Goal: Use online tool/utility: Utilize a website feature to perform a specific function

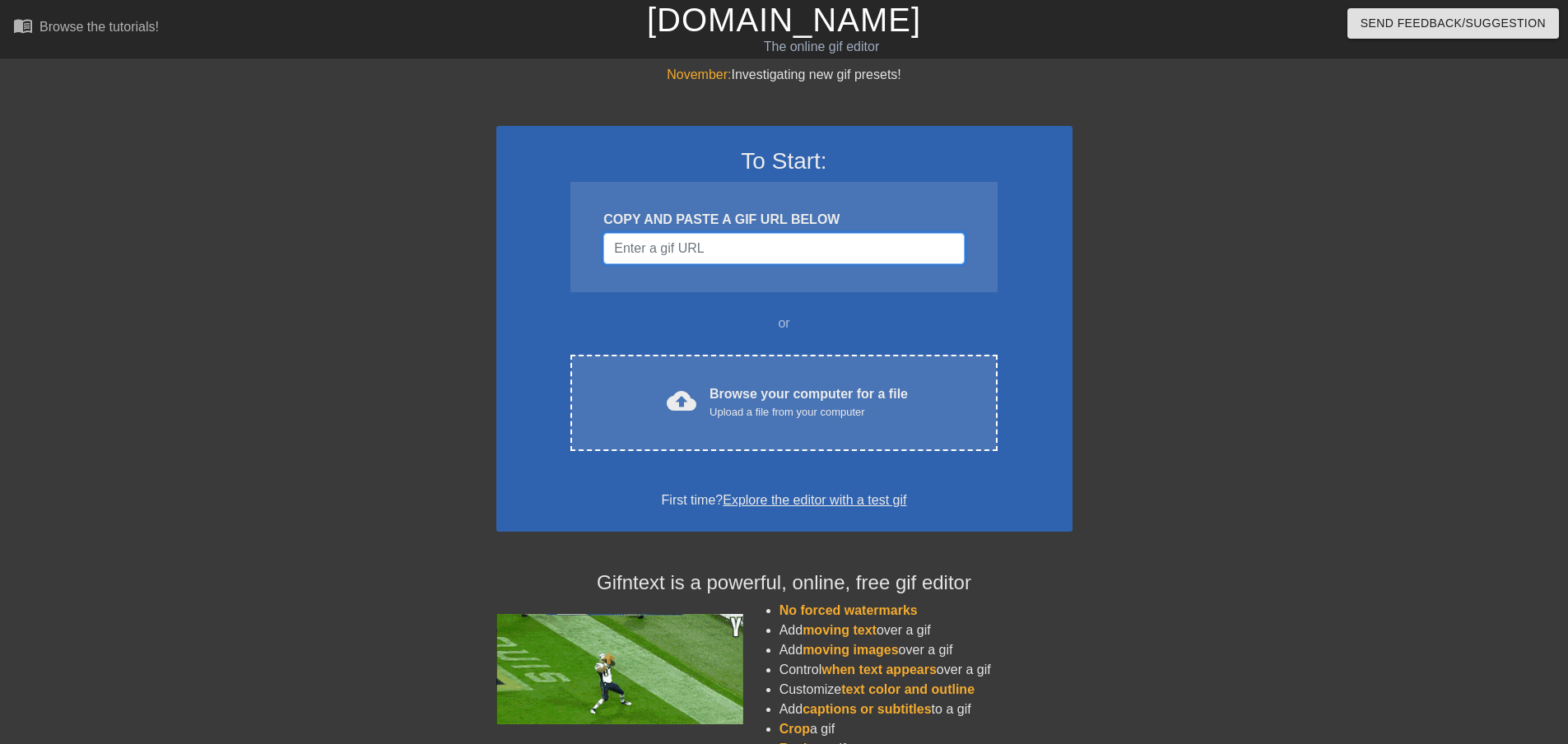
click at [720, 249] on input "Username" at bounding box center [784, 249] width 360 height 32
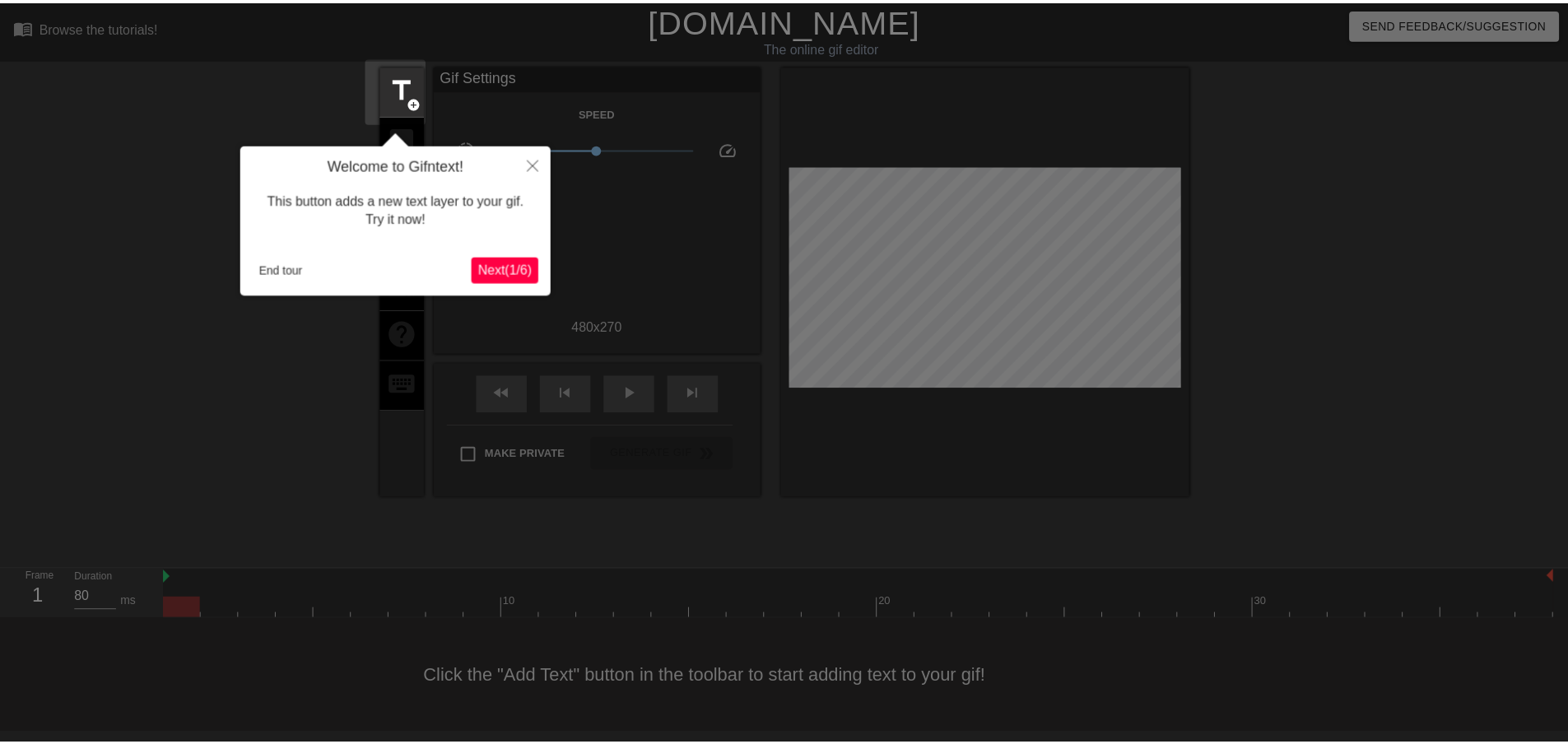
scroll to position [2, 0]
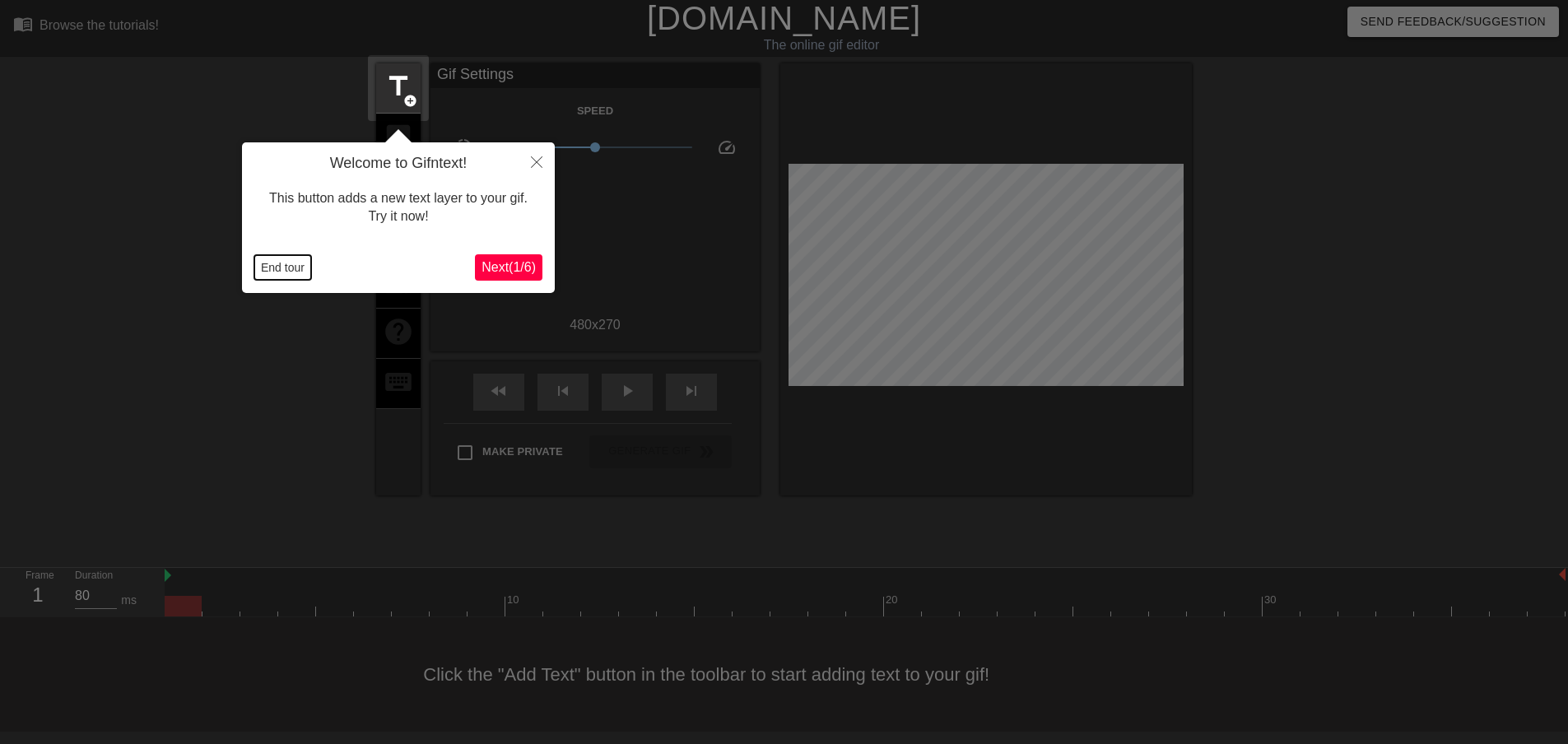
click at [285, 269] on button "End tour" at bounding box center [282, 267] width 57 height 25
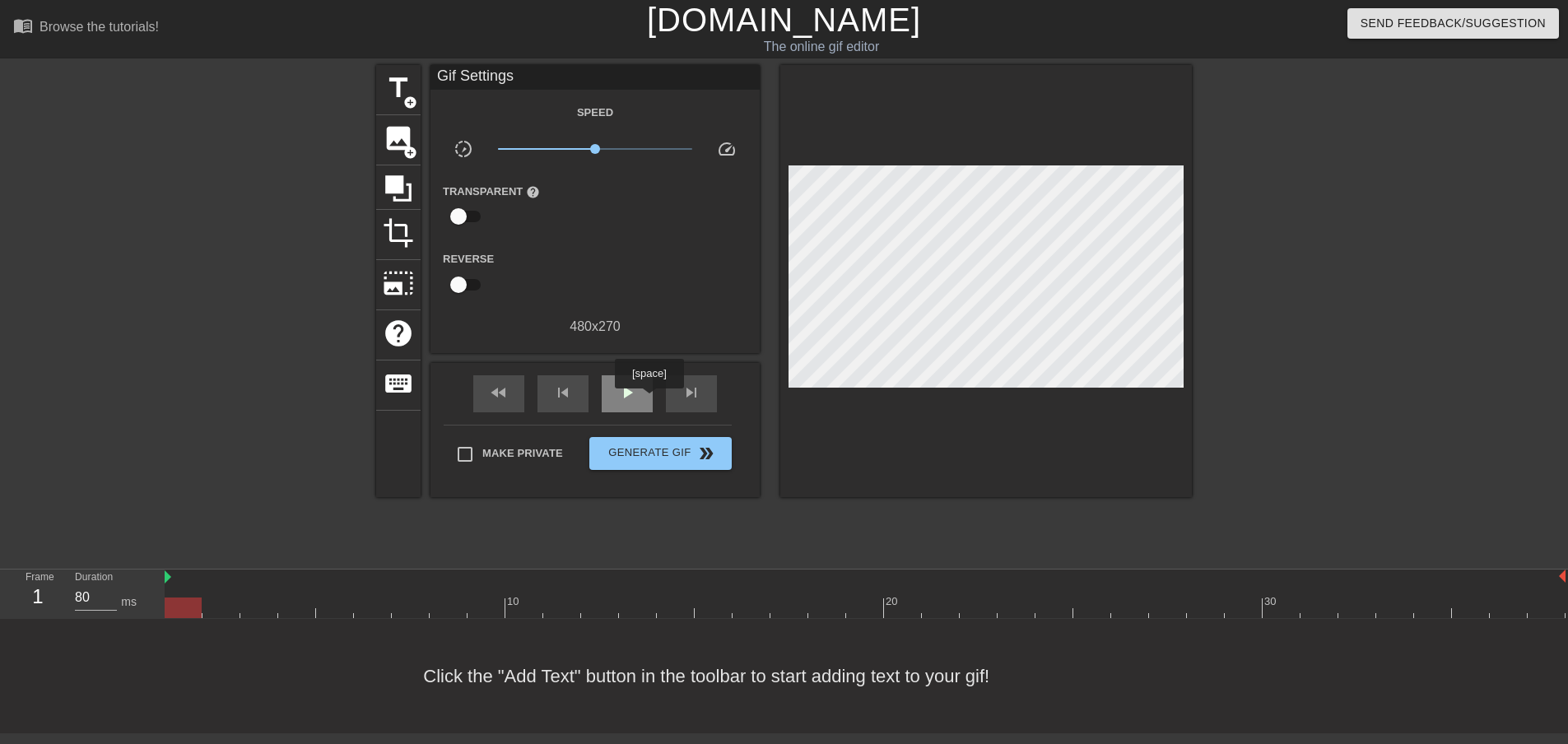
click at [638, 388] on div "play_arrow" at bounding box center [627, 394] width 51 height 37
click at [881, 606] on div at bounding box center [864, 607] width 1400 height 20
click at [797, 603] on div at bounding box center [864, 607] width 1400 height 20
click at [743, 607] on div at bounding box center [864, 607] width 1400 height 20
click at [791, 606] on div at bounding box center [864, 607] width 1400 height 20
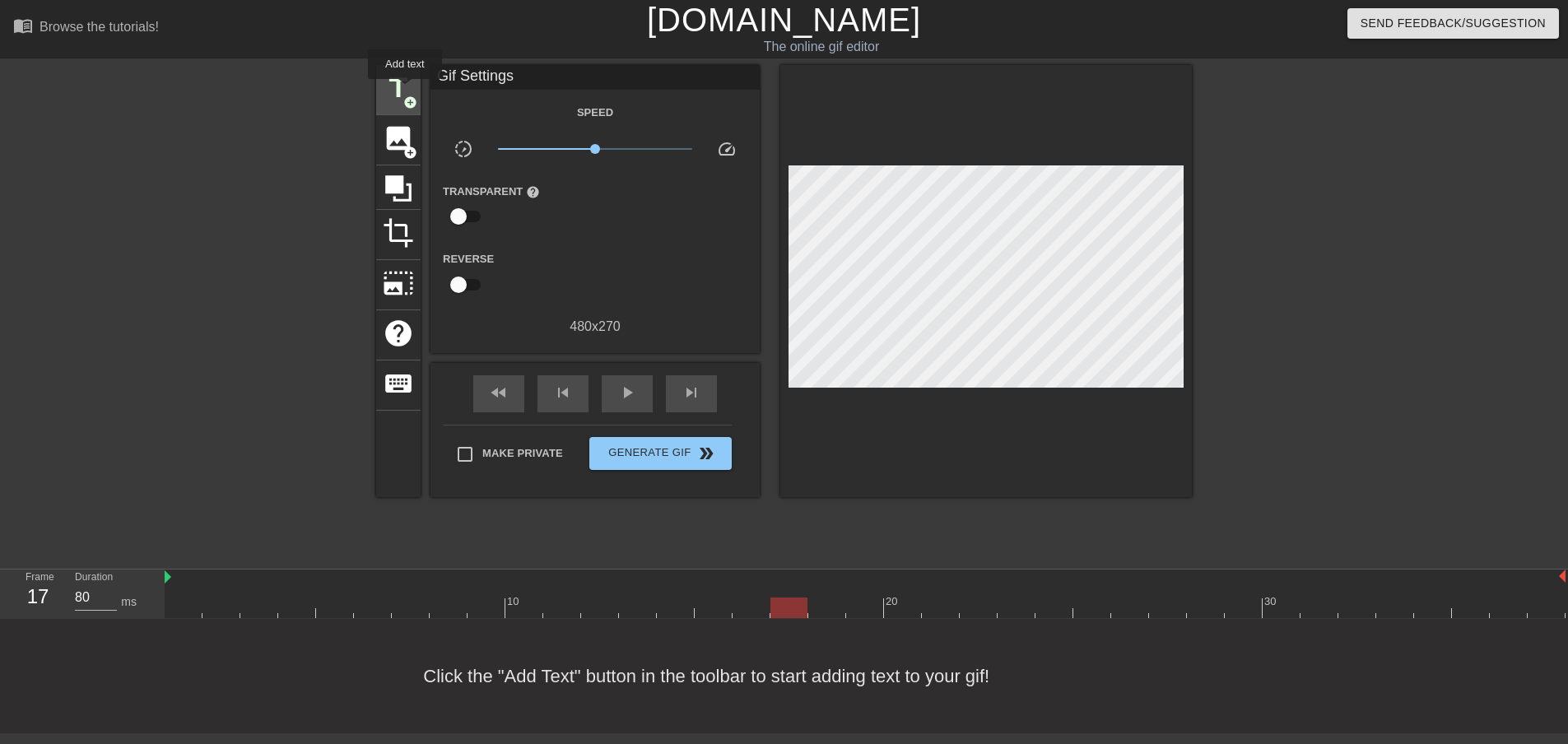
click at [405, 90] on span "title" at bounding box center [399, 88] width 32 height 32
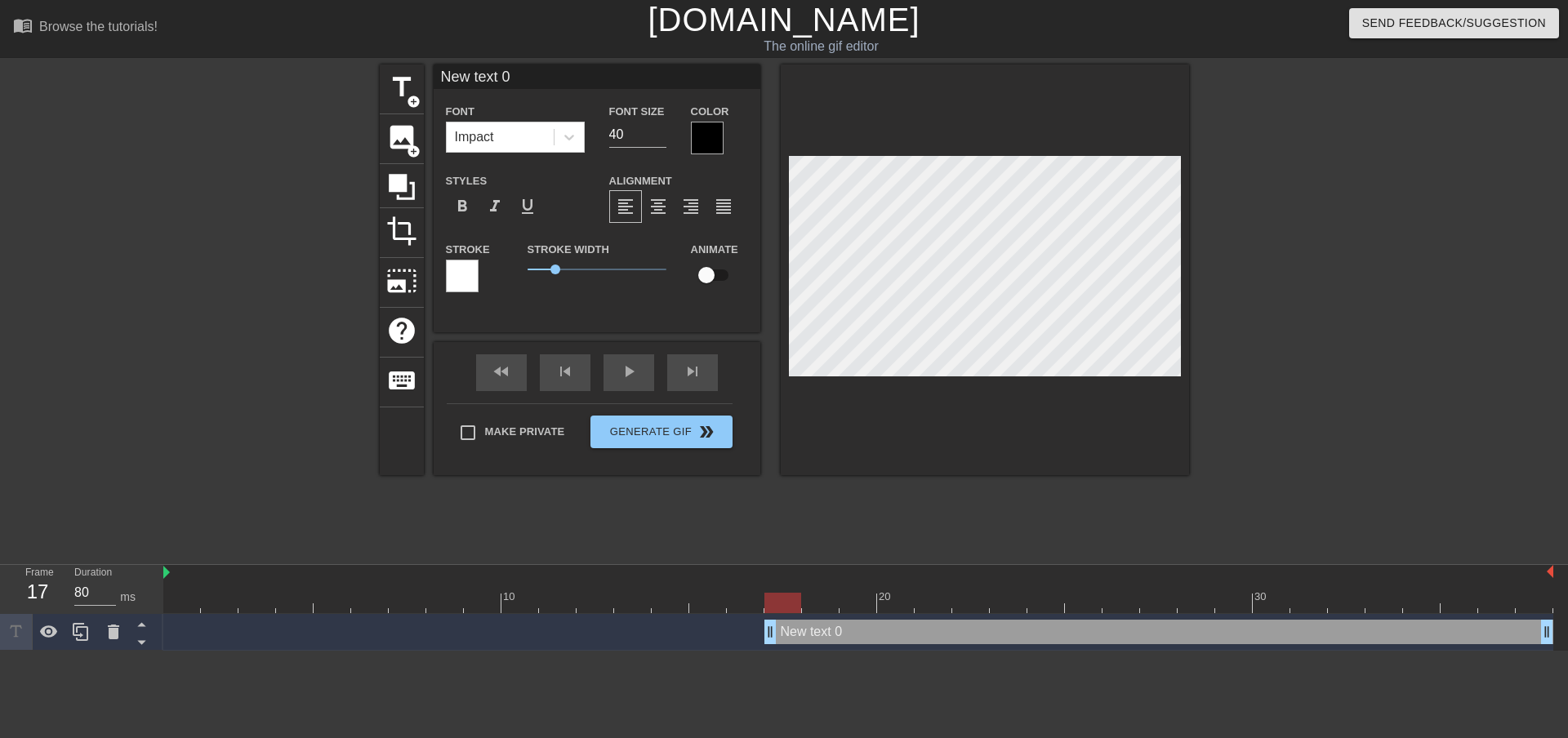
scroll to position [3, 4]
type input "L"
type textarea "L"
type input "LO"
type textarea "LO"
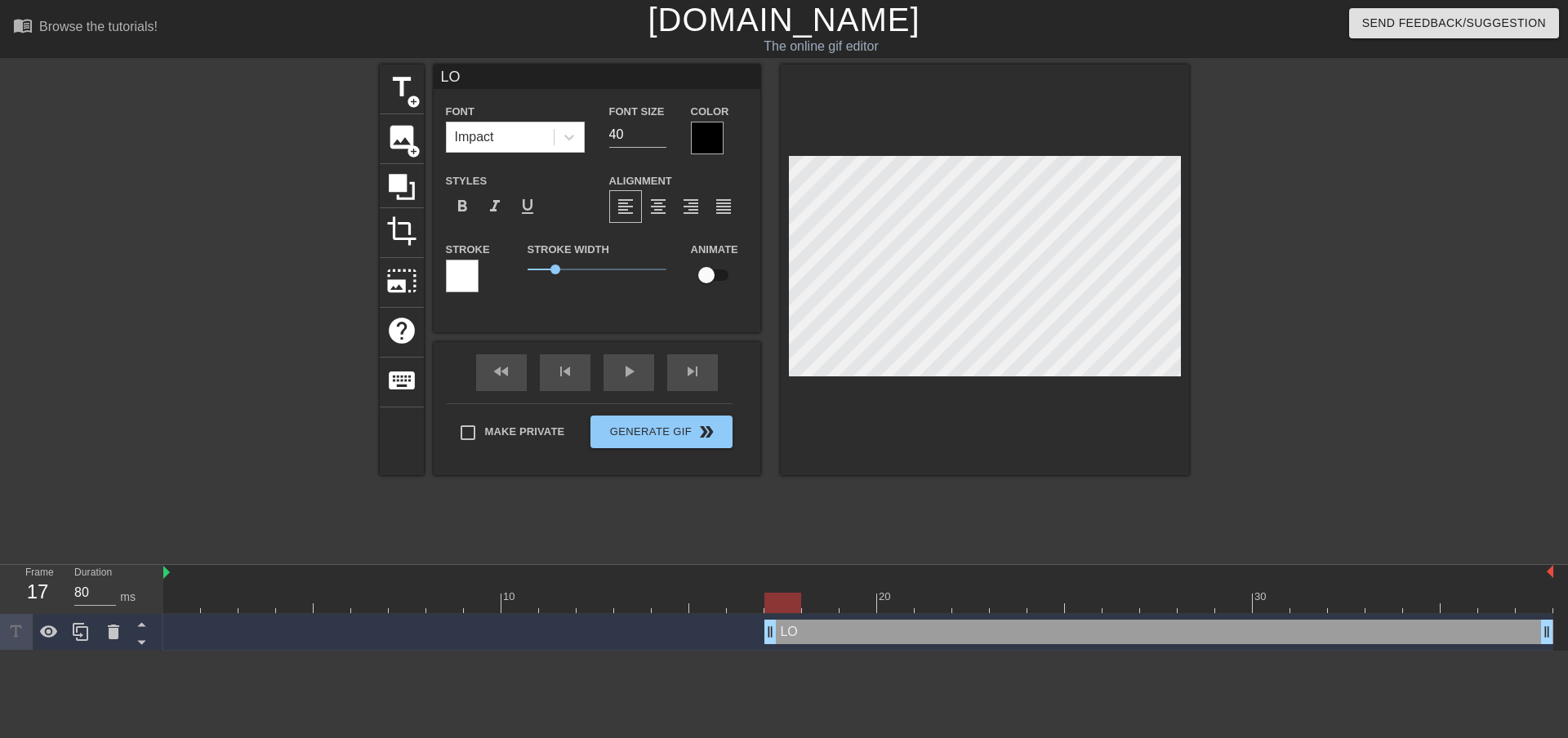
type input "LOW"
type textarea "LOW"
type input "[PERSON_NAME]"
type textarea "[PERSON_NAME]"
type input "LOWER"
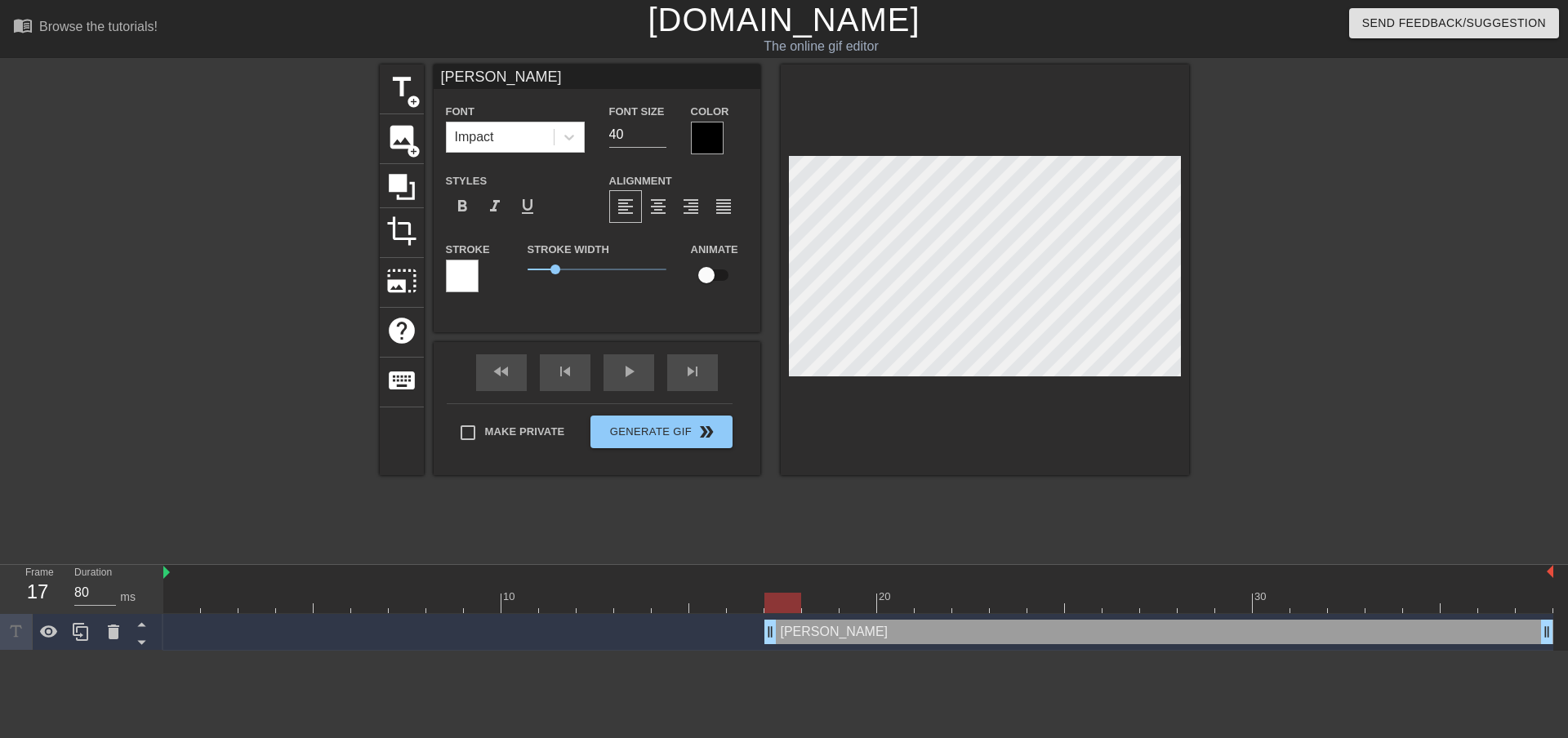
type textarea "LOWER"
type input "LOWERC"
type textarea "LOWERC"
type input "LOWERCA"
type textarea "LOWERCA"
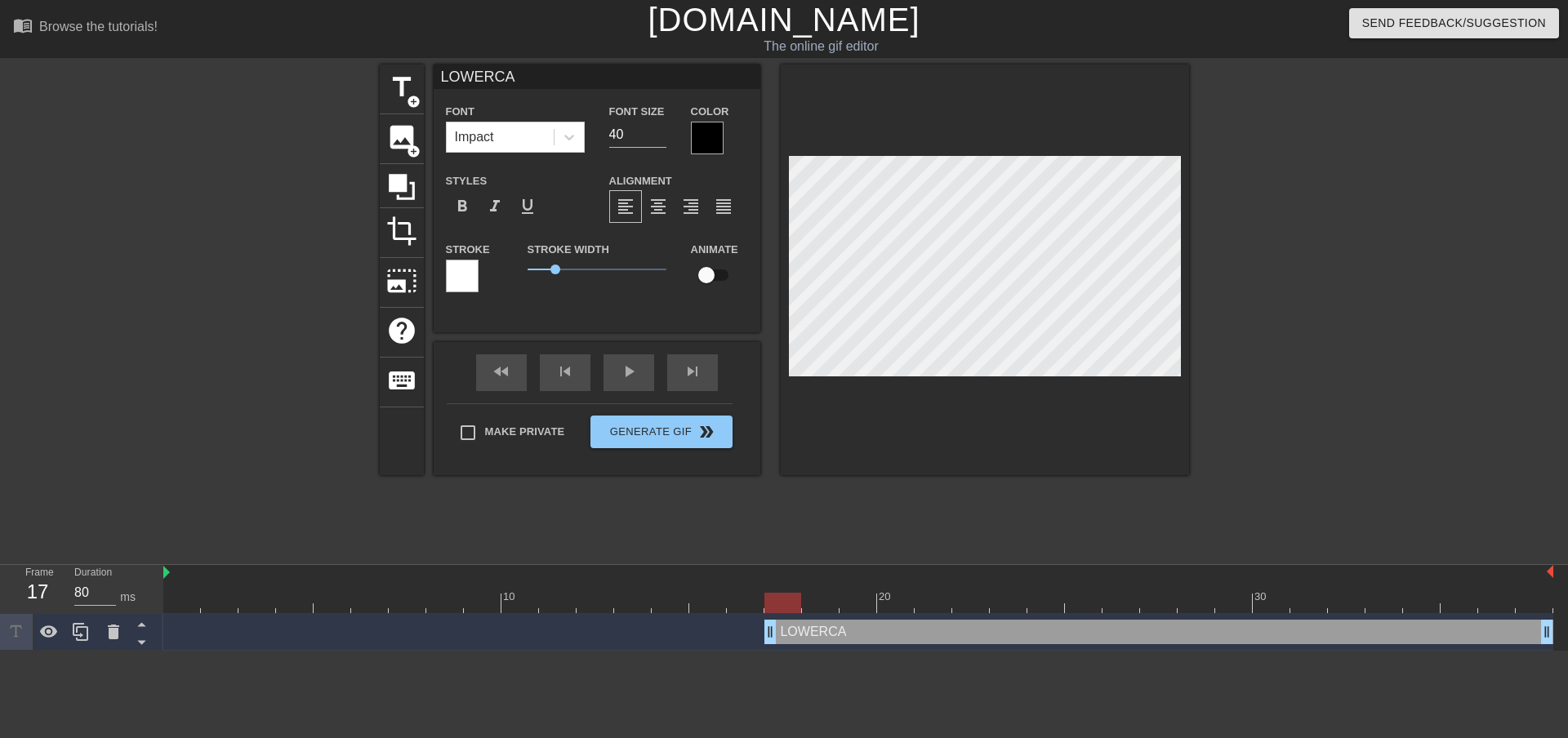
type input "LOWERCAS"
type textarea "LOWERCAS"
type input "LOWERCASE"
type textarea "LOWERCASE"
click at [707, 141] on div at bounding box center [707, 138] width 32 height 32
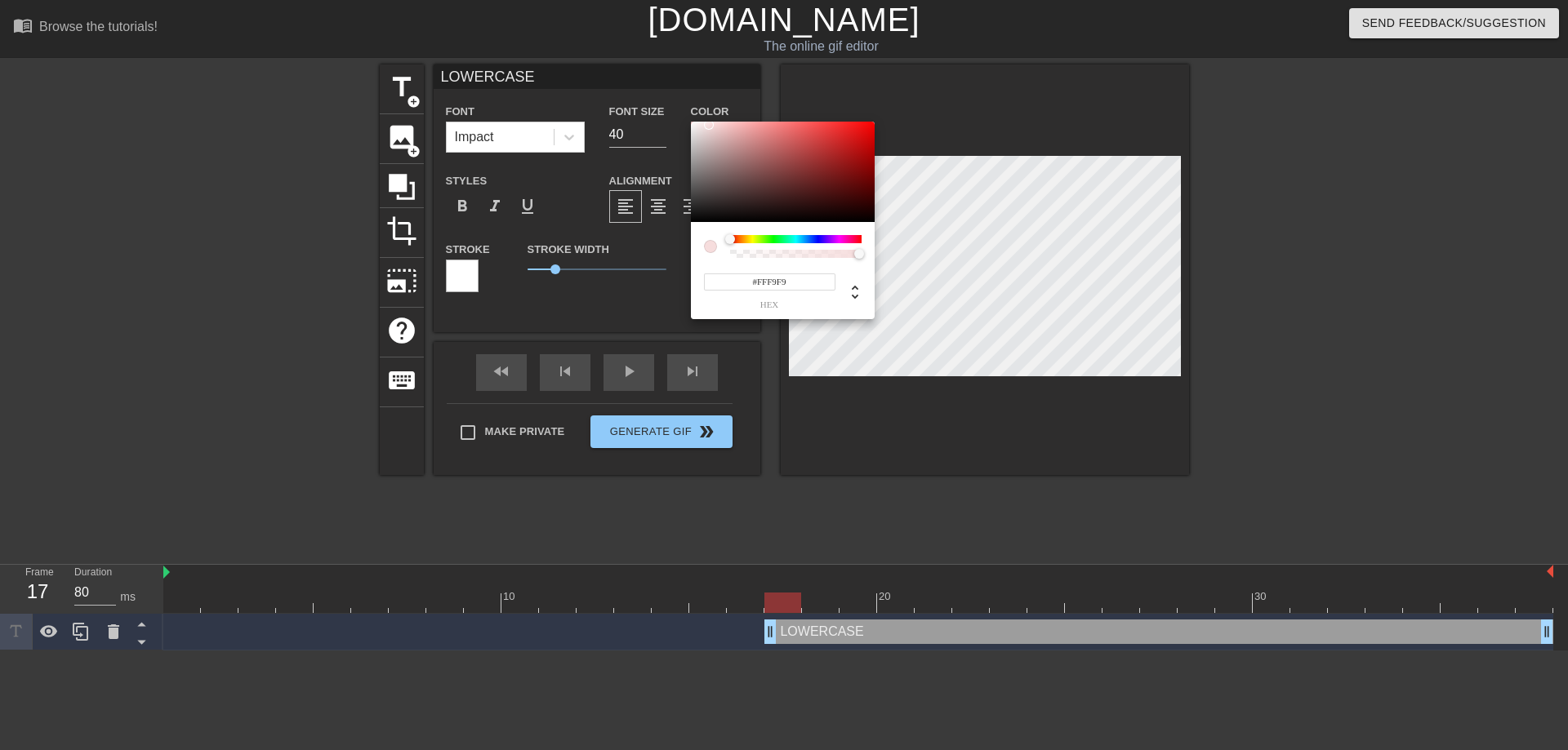
type input "#FFFFFF"
drag, startPoint x: 736, startPoint y: 175, endPoint x: 675, endPoint y: 112, distance: 87.7
click at [677, 112] on div "#FFFFFF hex" at bounding box center [784, 375] width 1568 height 750
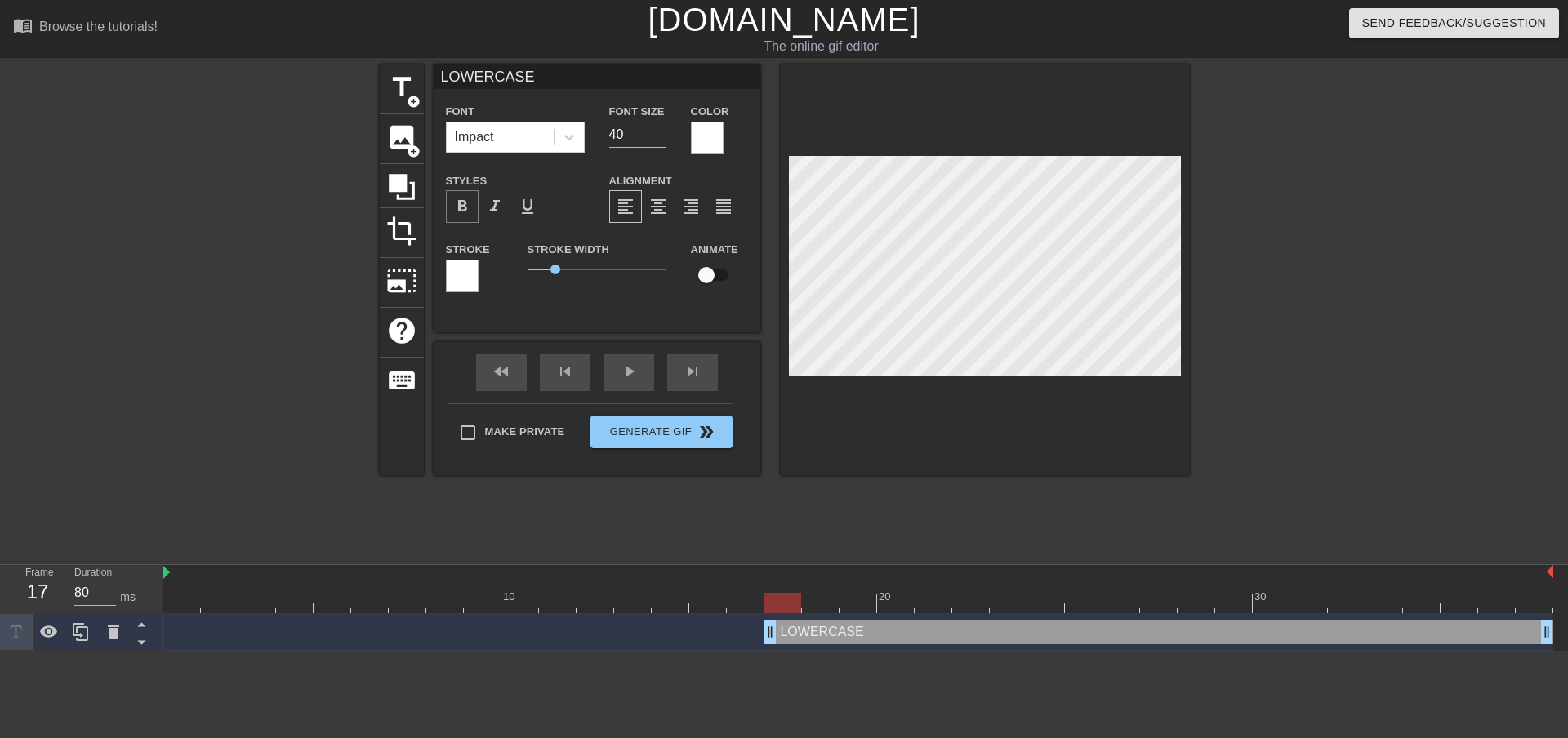
click at [473, 212] on div "format_bold" at bounding box center [461, 206] width 32 height 32
click at [462, 211] on span "format_bold" at bounding box center [462, 207] width 19 height 19
click at [707, 135] on div at bounding box center [707, 138] width 32 height 32
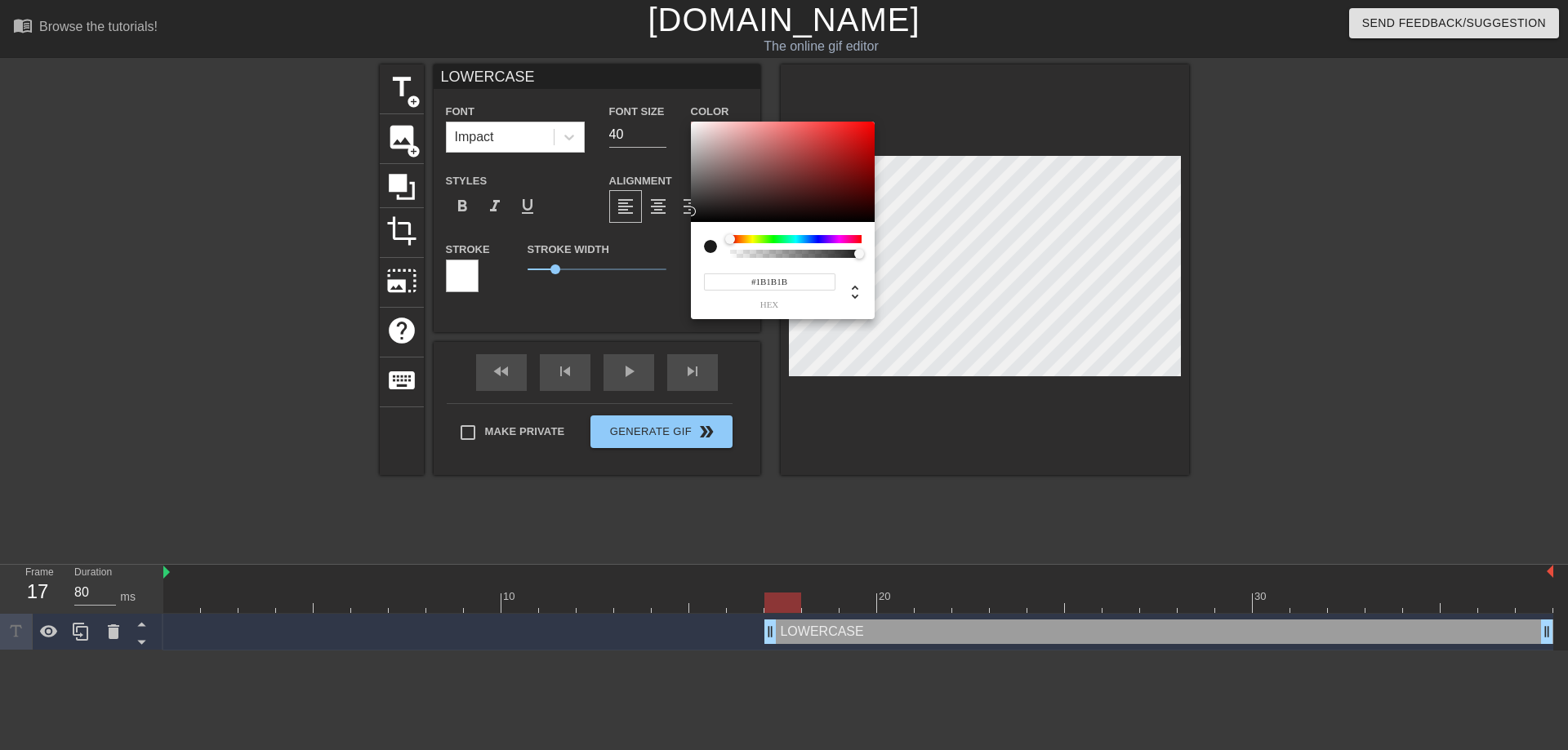
type input "#000000"
drag, startPoint x: 708, startPoint y: 195, endPoint x: 668, endPoint y: 228, distance: 51.9
click at [668, 228] on div "#000000 hex" at bounding box center [784, 375] width 1568 height 750
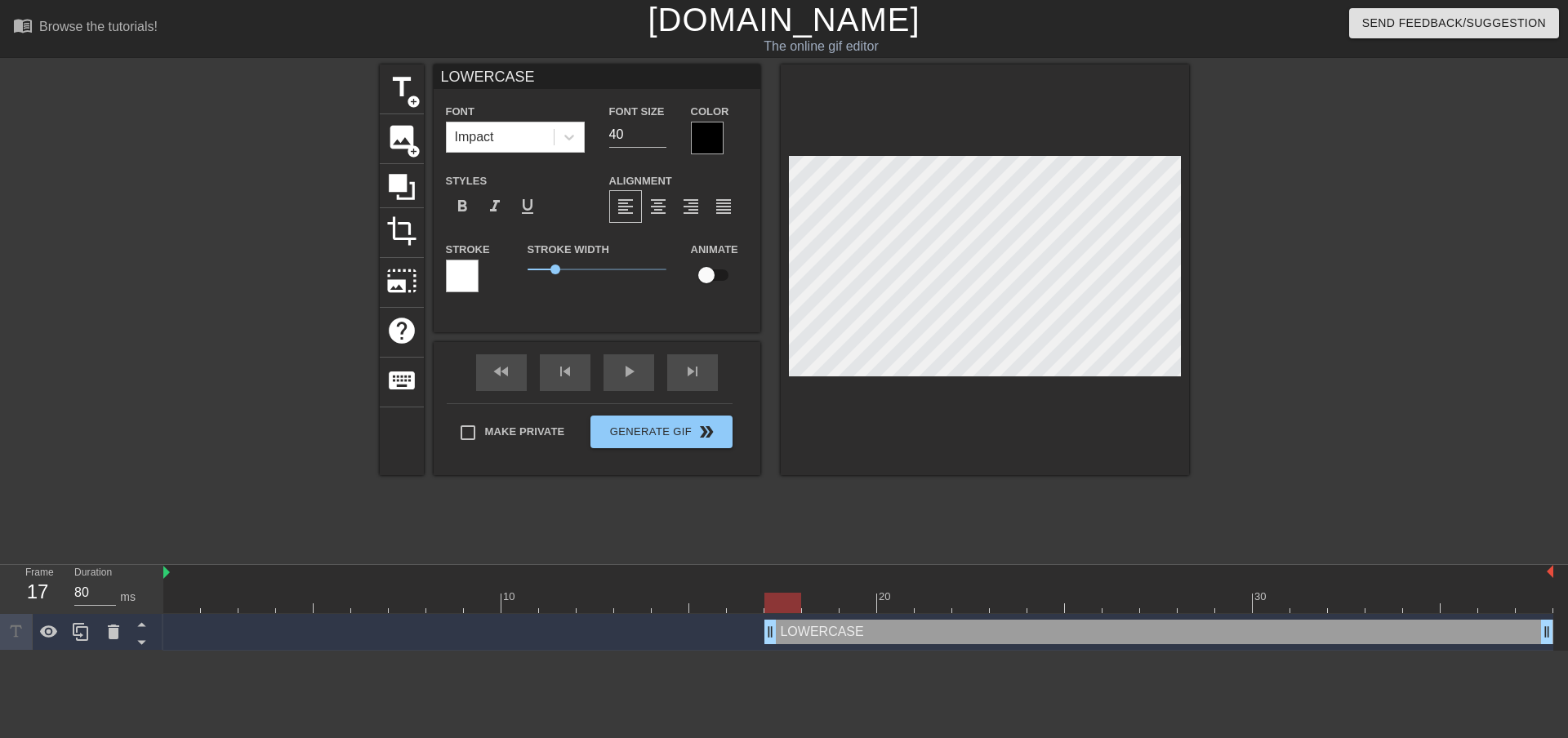
click at [1318, 403] on div at bounding box center [1330, 309] width 245 height 490
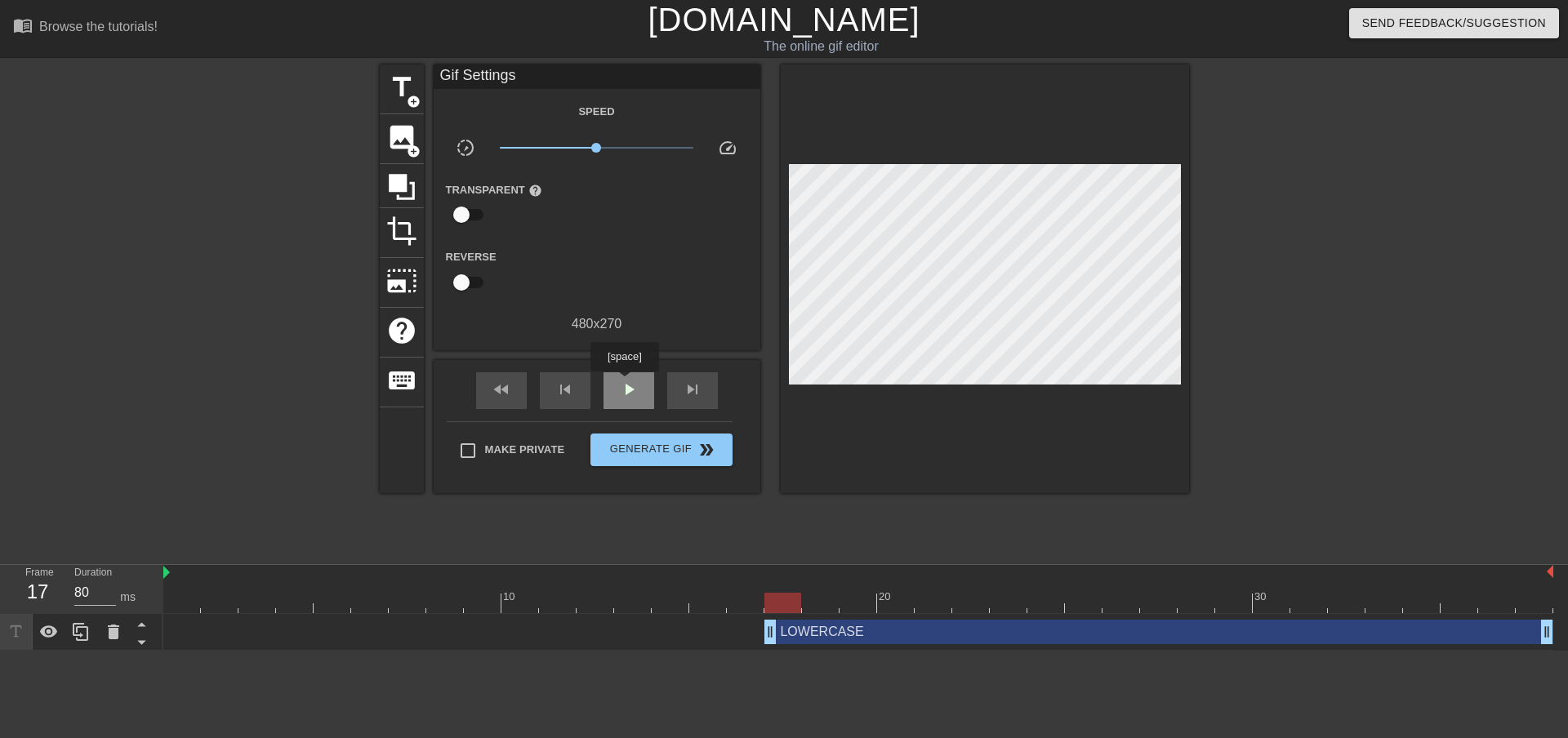
click at [624, 383] on span "play_arrow" at bounding box center [628, 389] width 19 height 19
click at [649, 457] on span "Generate Gif double_arrow" at bounding box center [661, 450] width 128 height 19
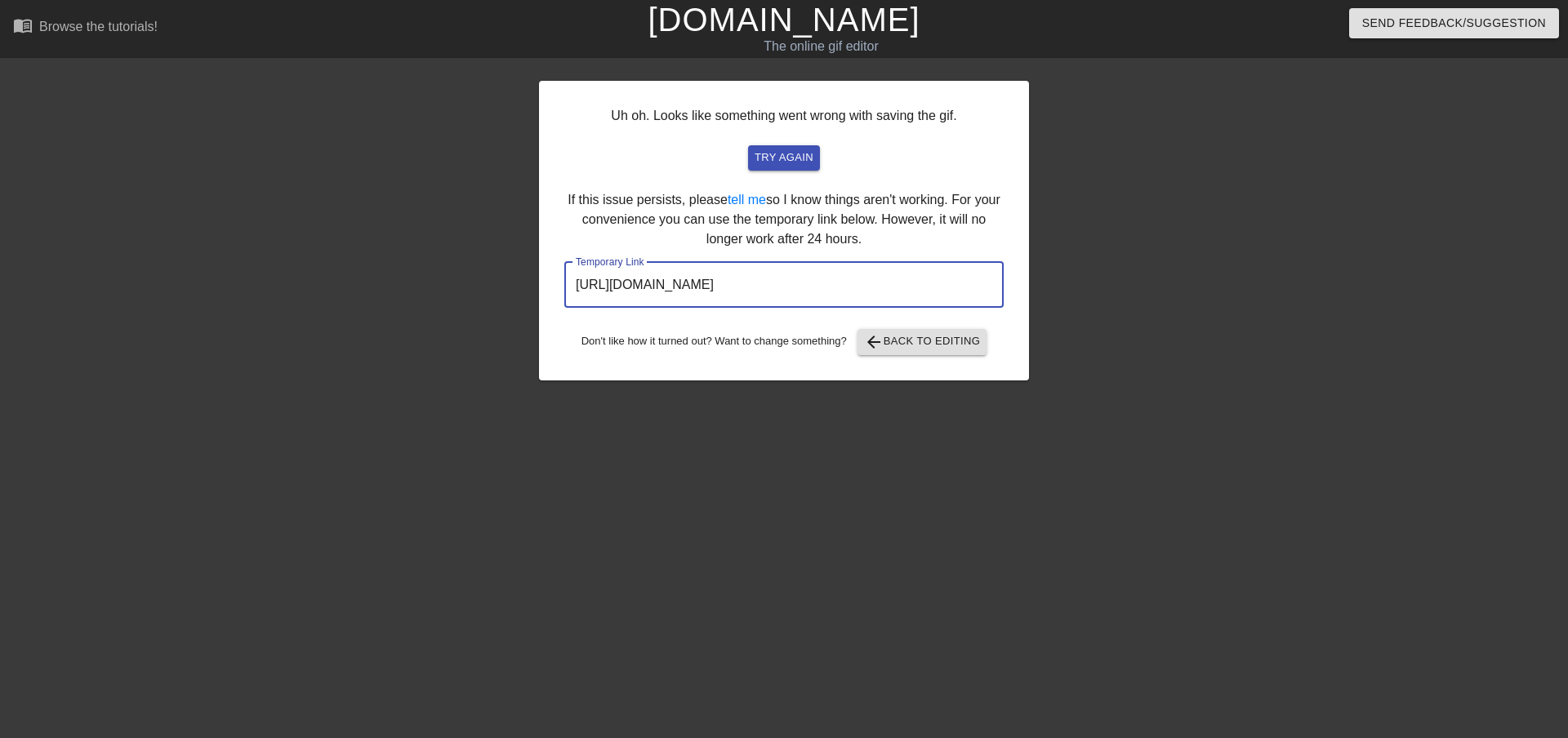
click at [885, 288] on input "[URL][DOMAIN_NAME]" at bounding box center [784, 285] width 439 height 45
drag, startPoint x: 954, startPoint y: 286, endPoint x: 393, endPoint y: 270, distance: 561.2
click at [372, 273] on div "Uh oh. Looks like something went wrong with saving the gif. try again If this i…" at bounding box center [784, 309] width 1568 height 490
